Goal: Transaction & Acquisition: Book appointment/travel/reservation

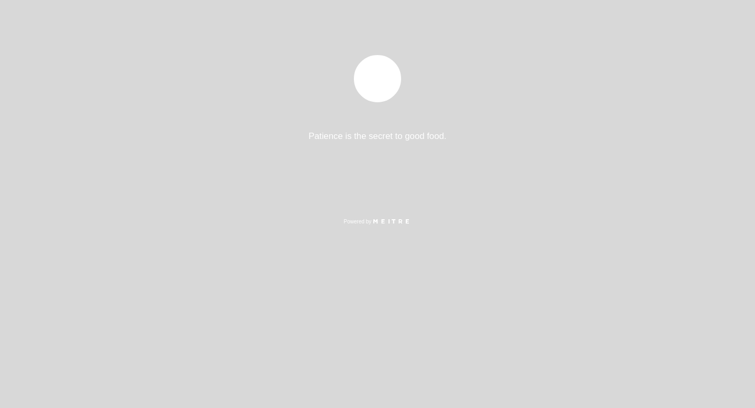
select select "pt"
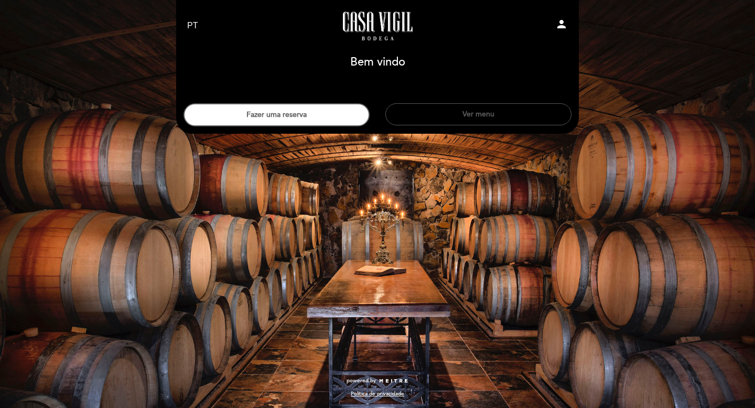
click at [495, 111] on button "Ver menu" at bounding box center [478, 114] width 186 height 22
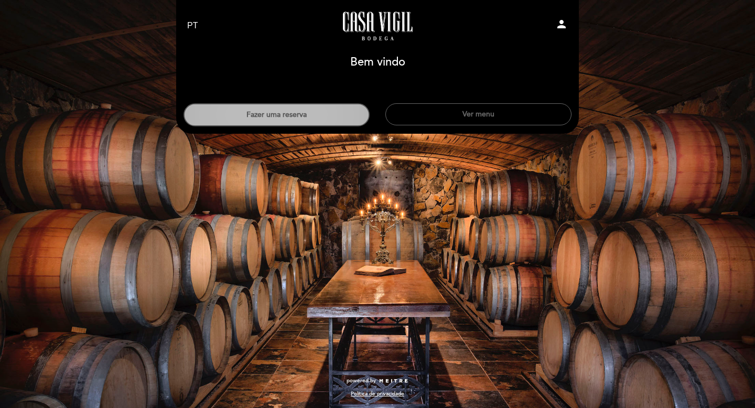
click at [271, 113] on button "Fazer uma reserva" at bounding box center [277, 114] width 186 height 23
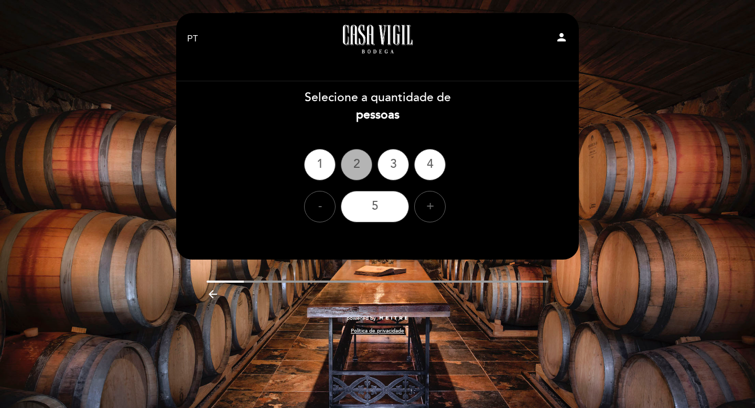
click at [355, 164] on div "2" at bounding box center [356, 164] width 31 height 31
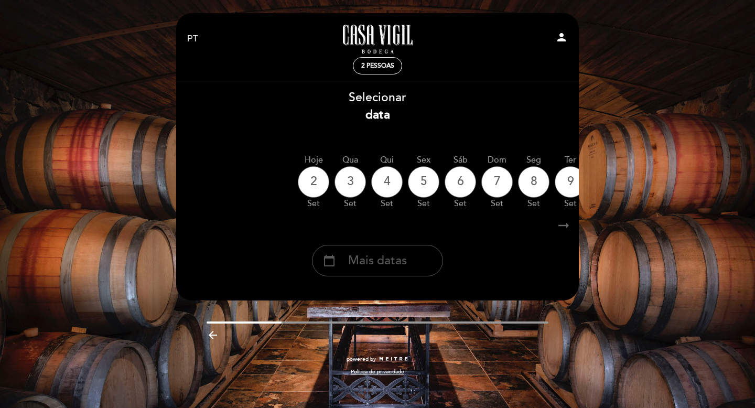
click at [369, 259] on span "Mais datas" at bounding box center [377, 260] width 59 height 17
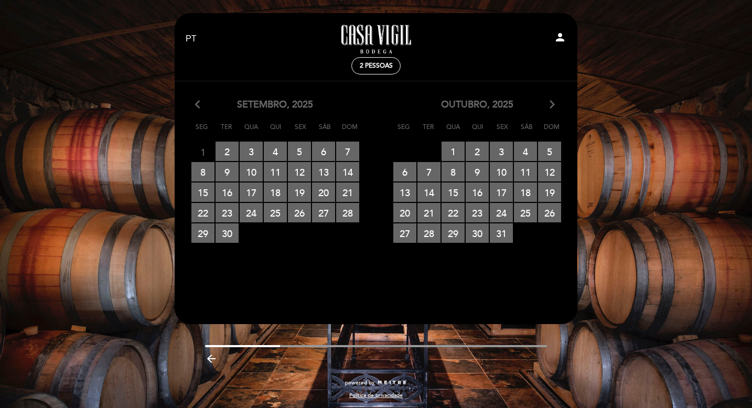
click at [557, 106] on div "outubro, 2025 arrow_forward_ios" at bounding box center [477, 105] width 202 height 14
click at [554, 105] on icon "arrow_forward_ios" at bounding box center [552, 105] width 9 height 14
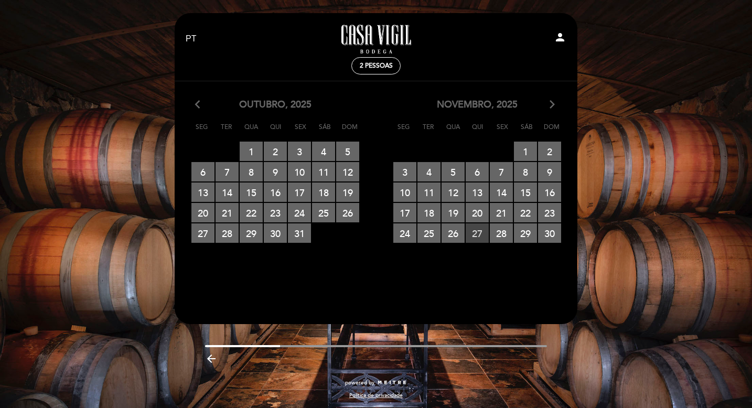
click at [482, 234] on span "27 RESERVAS DISPONÍVEIS" at bounding box center [477, 232] width 23 height 19
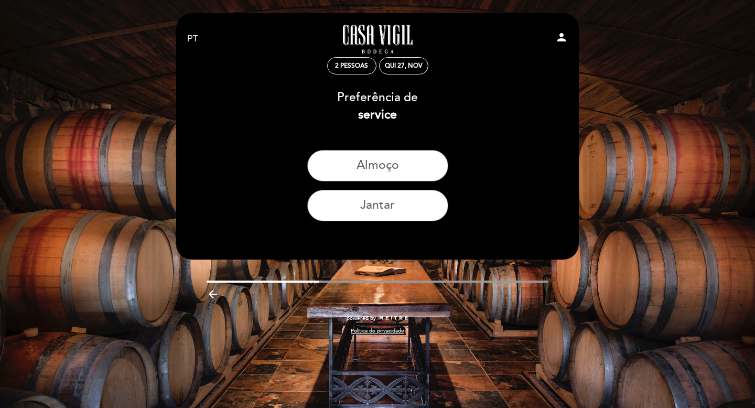
click at [121, 113] on div "EN ES PT Casa Vigil - Restaurante person 2 pessoas Qui 27, nov Bem vindo Bem vi…" at bounding box center [377, 204] width 755 height 408
click at [214, 295] on icon "arrow_backward" at bounding box center [213, 294] width 13 height 13
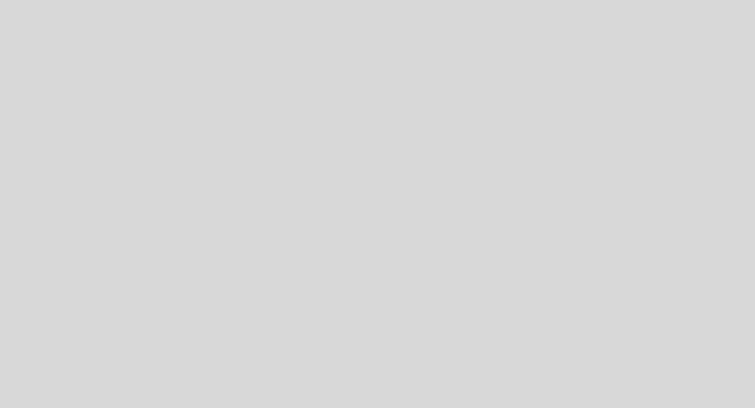
select select "pt"
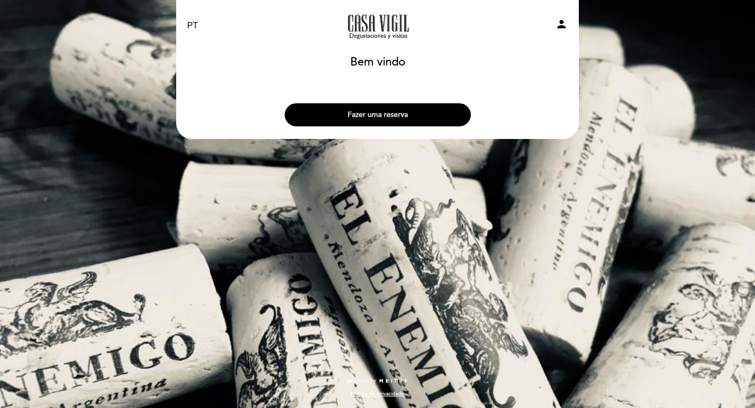
click at [382, 114] on button "Fazer uma reserva" at bounding box center [378, 114] width 186 height 23
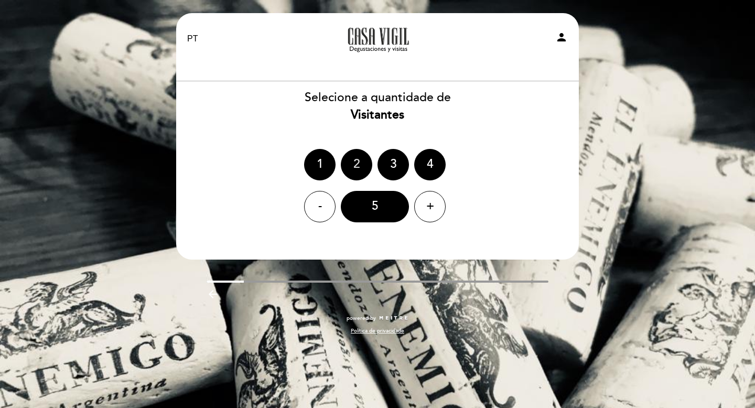
click at [356, 165] on div "2" at bounding box center [356, 164] width 31 height 31
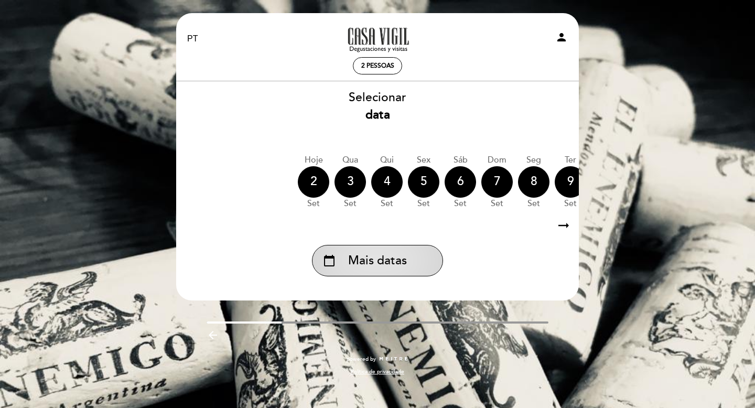
click at [370, 265] on span "Mais datas" at bounding box center [377, 260] width 59 height 17
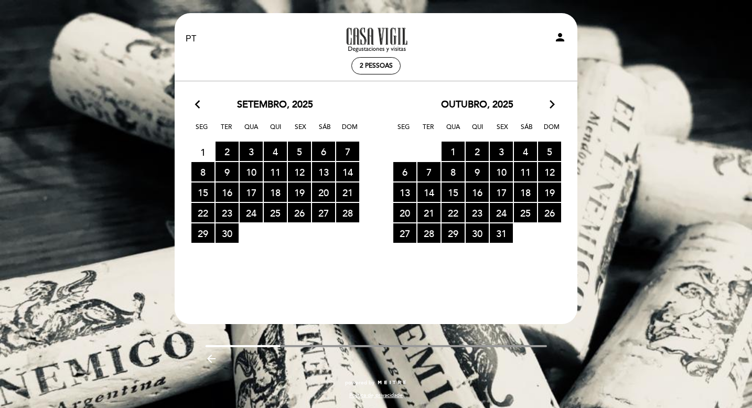
click at [553, 105] on icon "arrow_forward_ios" at bounding box center [552, 105] width 9 height 14
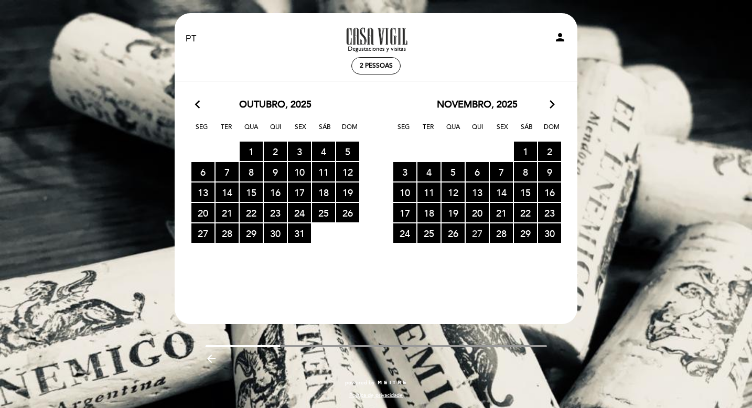
click at [480, 236] on span "27 RESERVAS DISPONÍVEIS" at bounding box center [477, 232] width 23 height 19
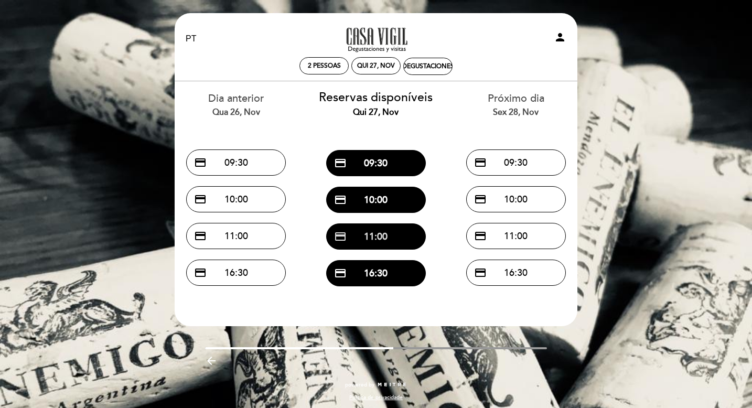
click at [377, 236] on button "credit_card 11:00" at bounding box center [376, 236] width 100 height 26
